Goal: Information Seeking & Learning: Understand process/instructions

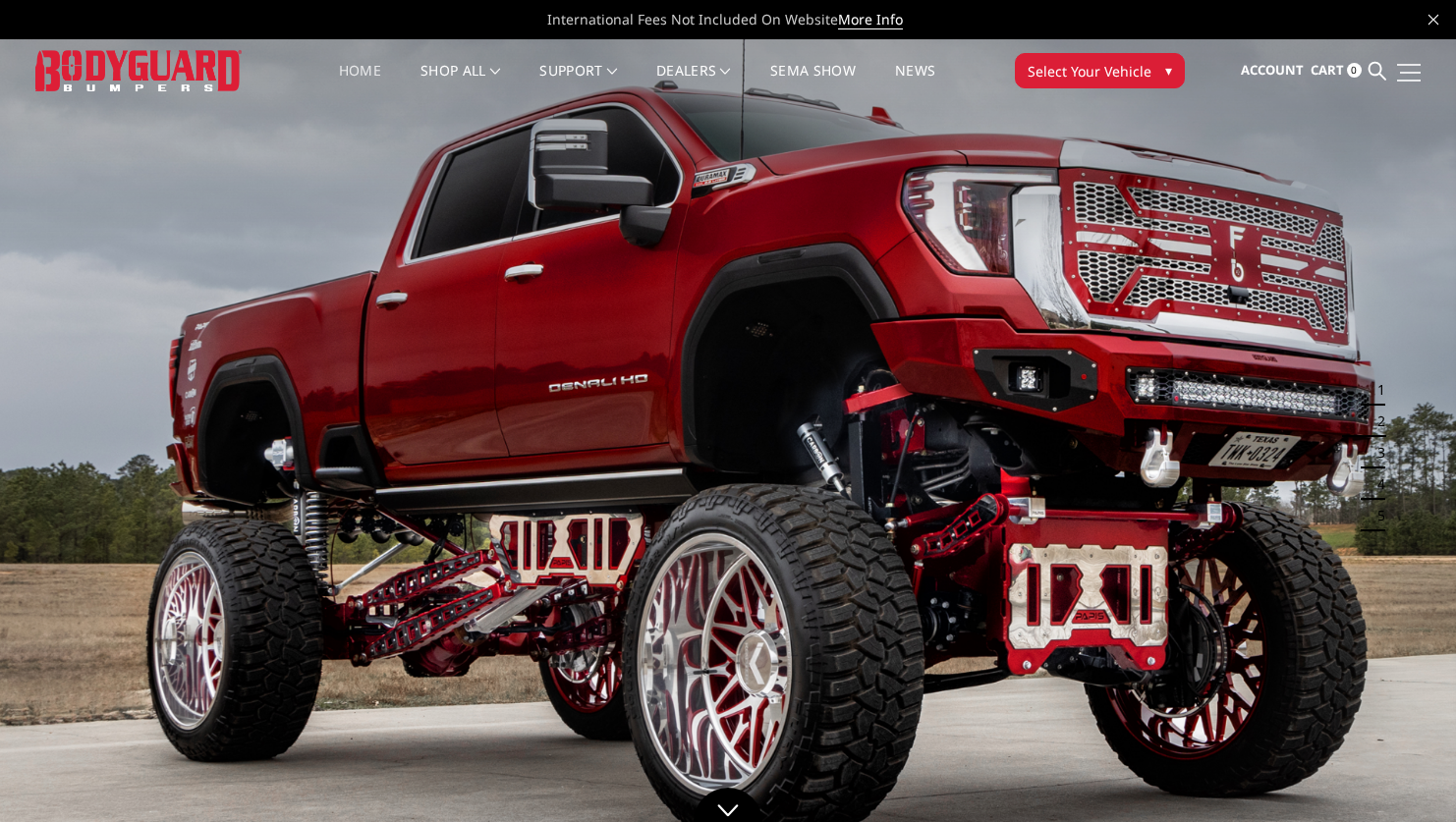
click at [1414, 73] on span at bounding box center [1410, 73] width 21 height 2
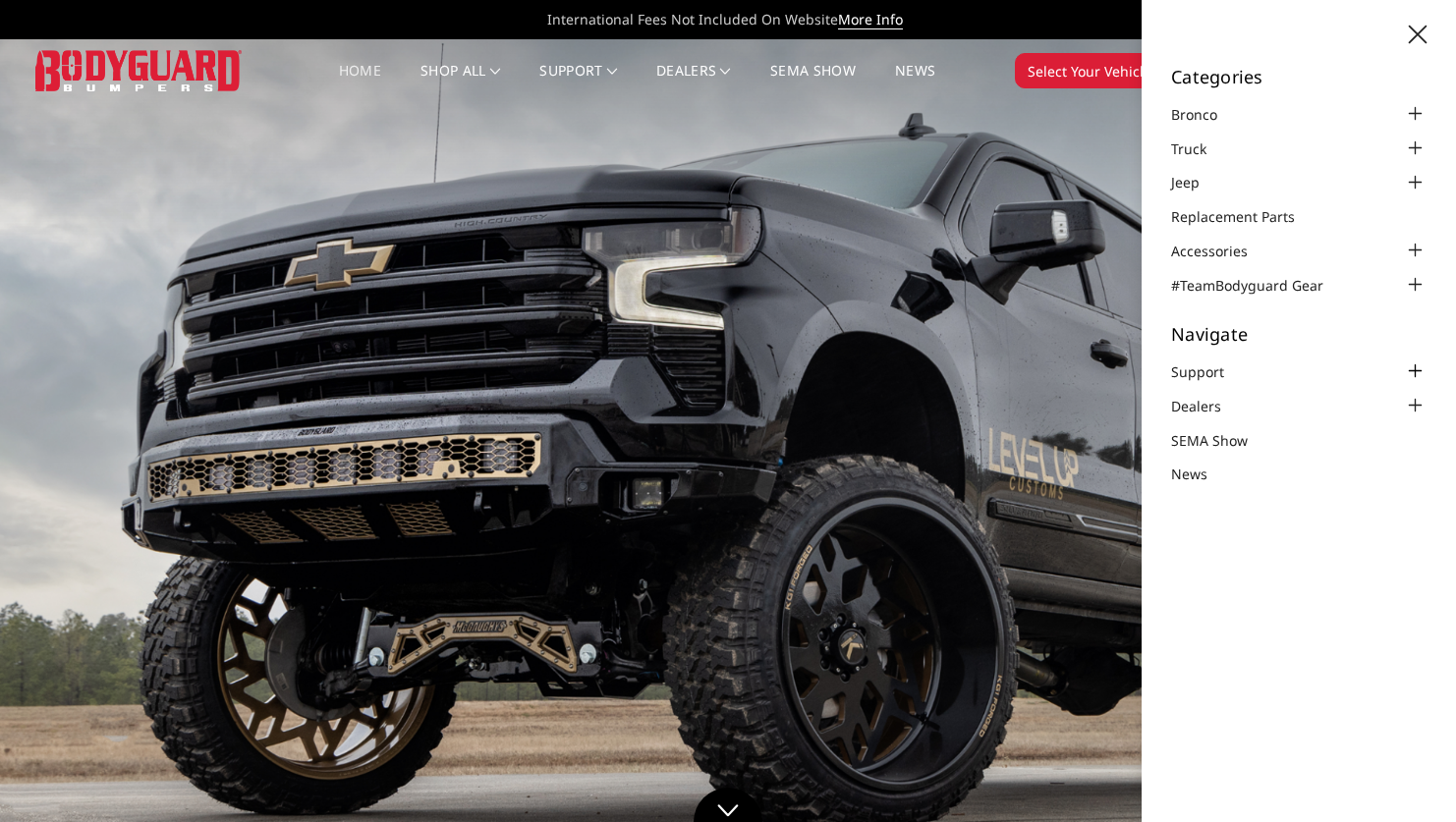
click at [1415, 372] on div at bounding box center [1415, 371] width 24 height 24
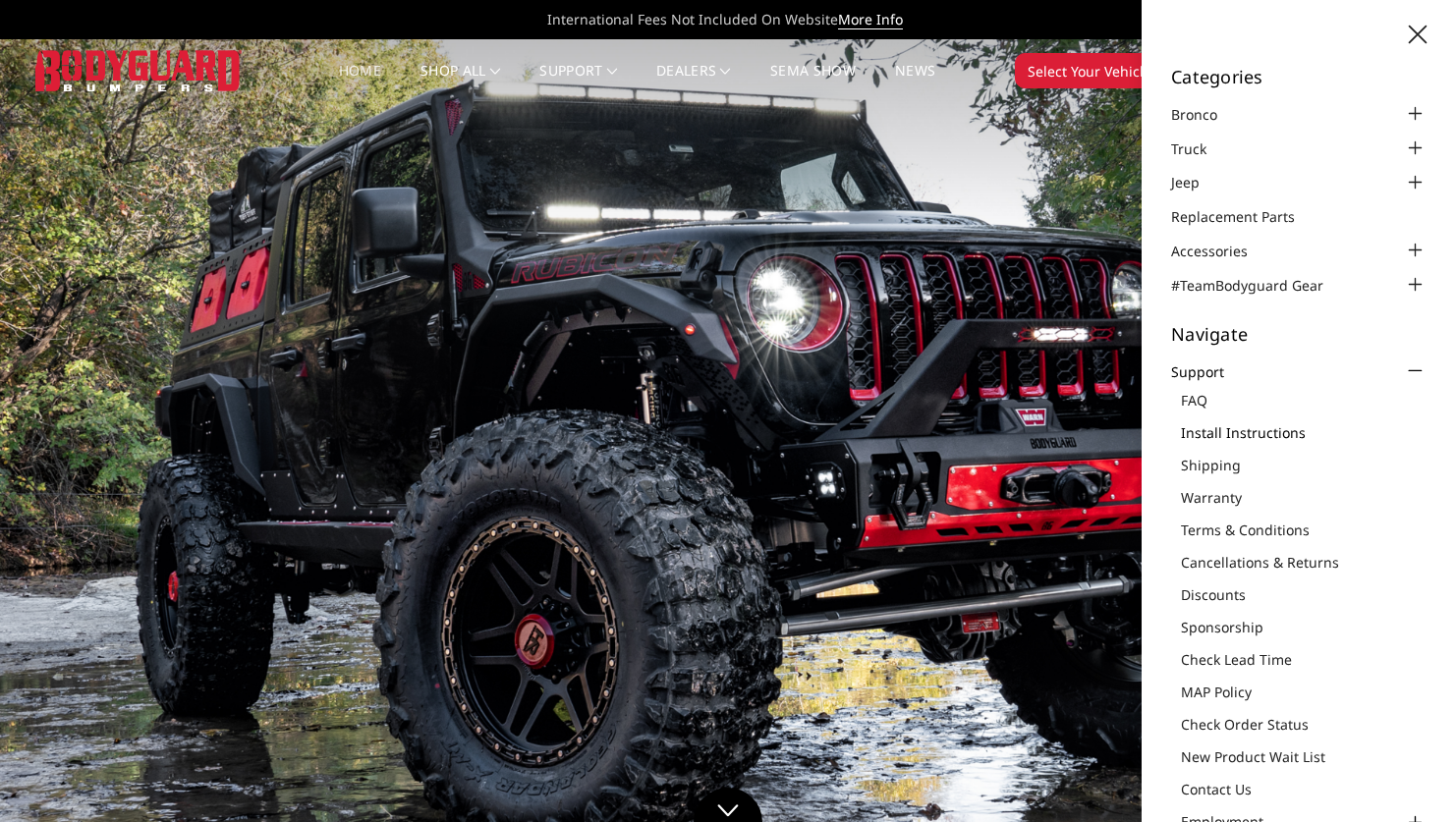
click at [1263, 433] on link "Install Instructions" at bounding box center [1304, 432] width 245 height 21
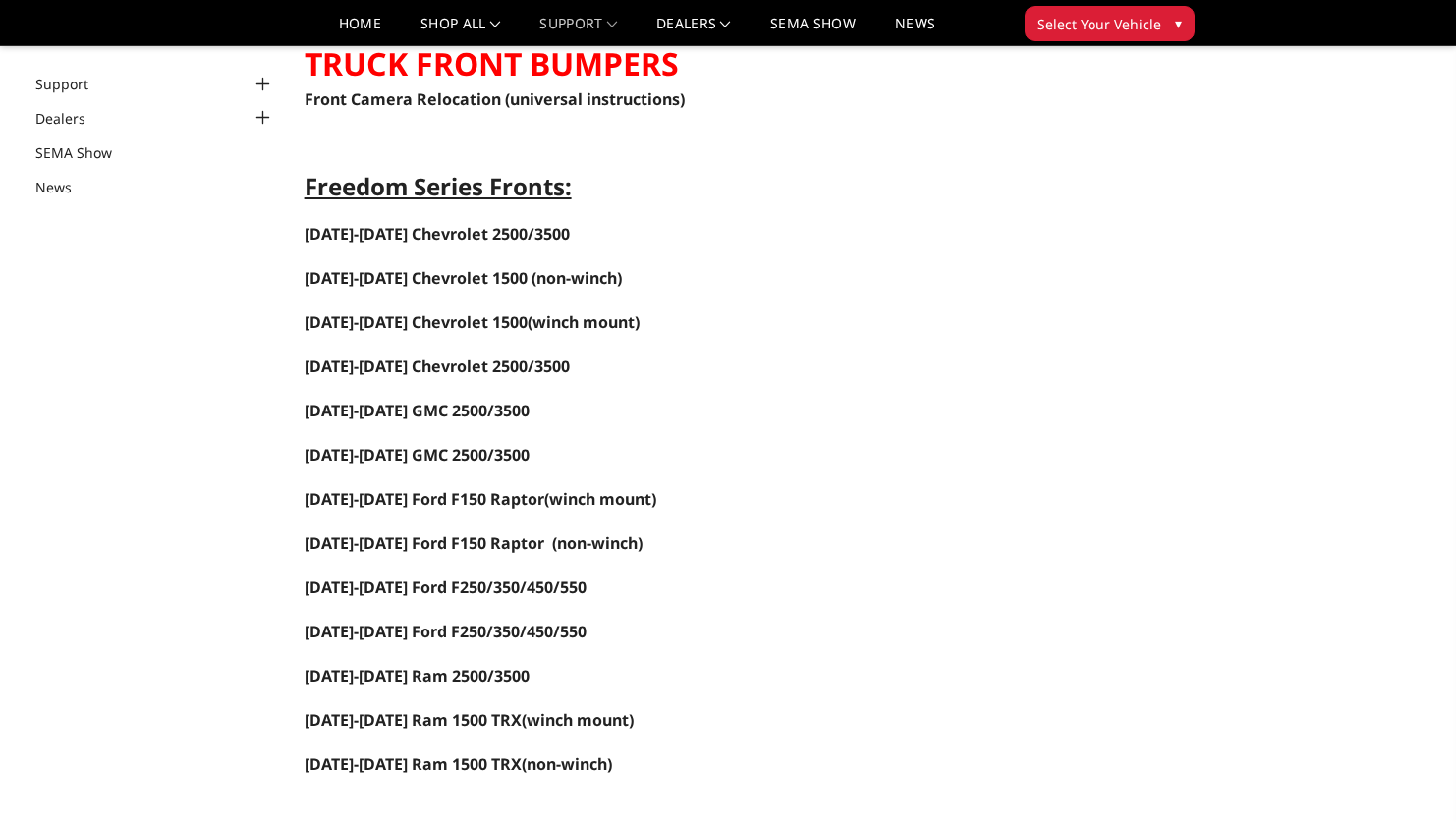
scroll to position [197, 0]
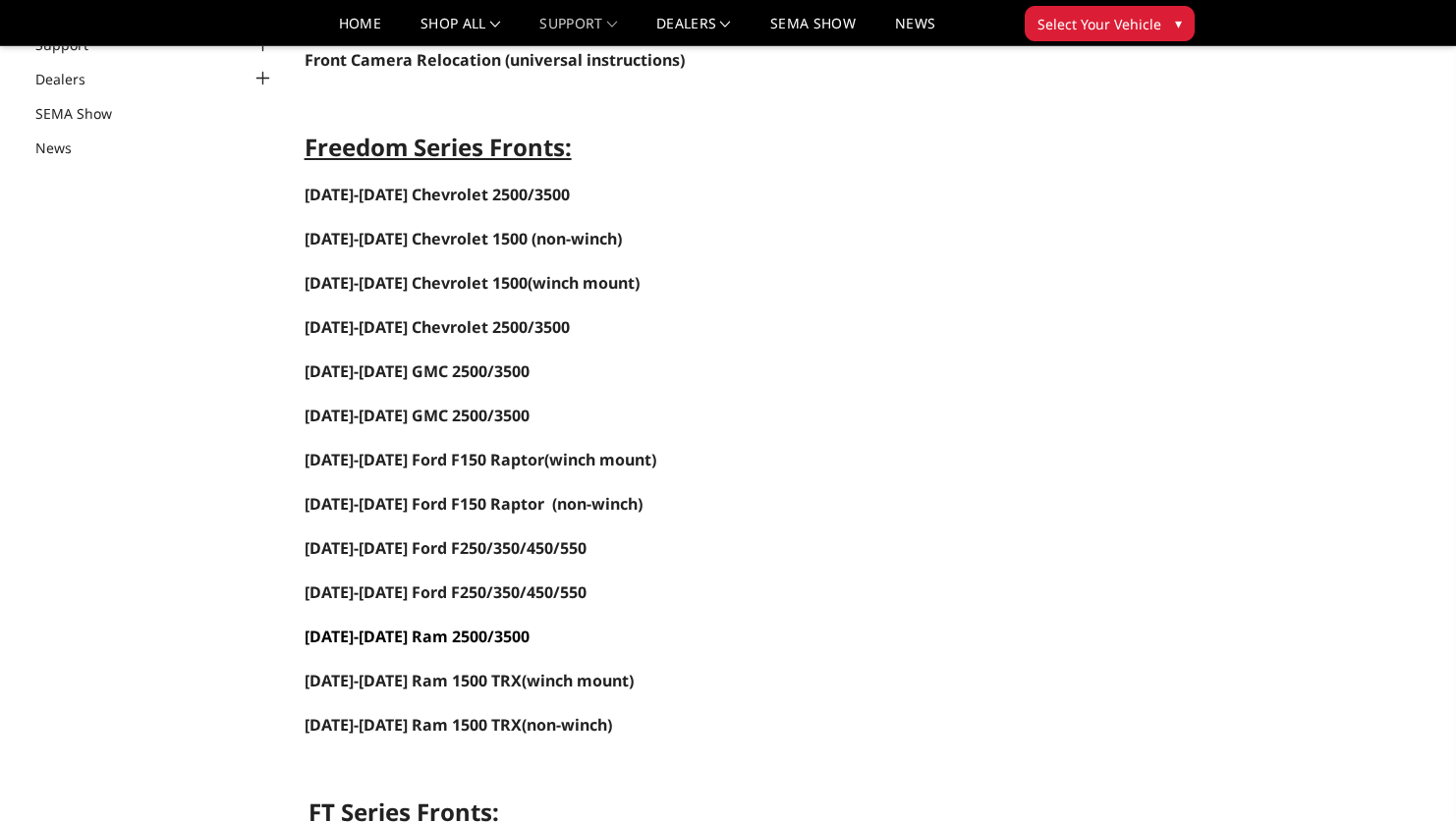
click at [400, 637] on span "[DATE]-[DATE] Ram 2500/3500" at bounding box center [416, 636] width 225 height 22
